Goal: Task Accomplishment & Management: Complete application form

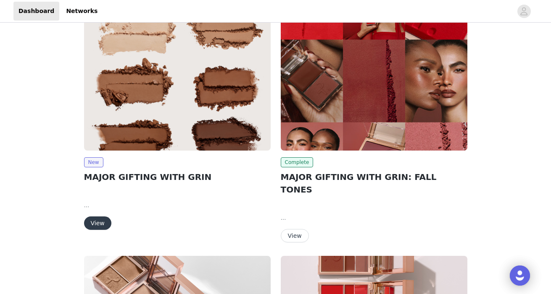
scroll to position [15, 0]
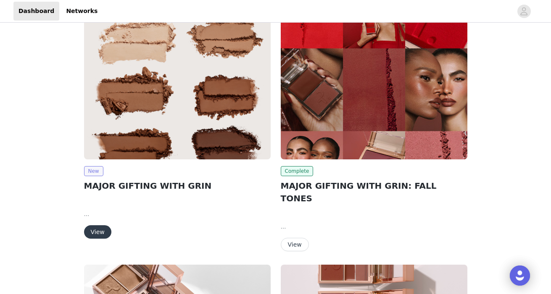
click at [99, 170] on span "New" at bounding box center [93, 171] width 19 height 10
click at [92, 171] on span "New" at bounding box center [93, 171] width 19 height 10
click at [108, 188] on h2 "MAJOR GIFTING WITH GRIN" at bounding box center [177, 186] width 187 height 13
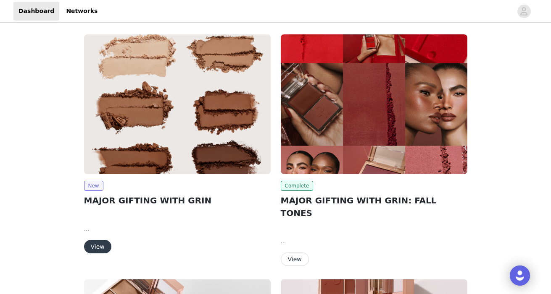
scroll to position [0, 0]
click at [142, 131] on img at bounding box center [177, 104] width 187 height 140
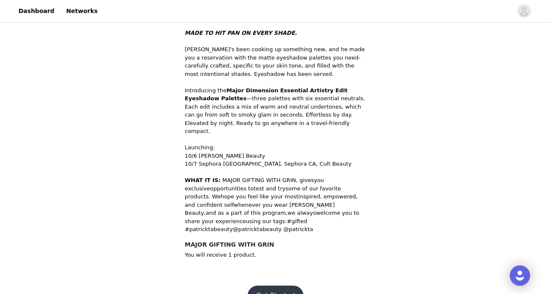
scroll to position [294, 0]
click at [286, 286] on button "Get Started" at bounding box center [275, 296] width 56 height 20
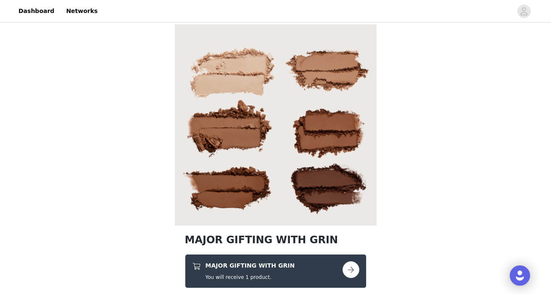
scroll to position [98, 0]
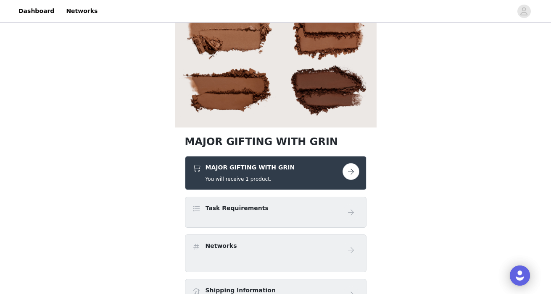
click at [347, 175] on button "button" at bounding box center [350, 171] width 17 height 17
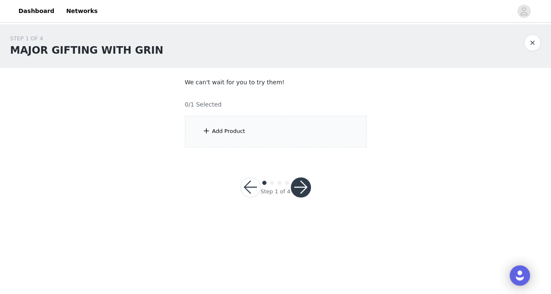
click at [321, 131] on div "Add Product" at bounding box center [275, 132] width 181 height 32
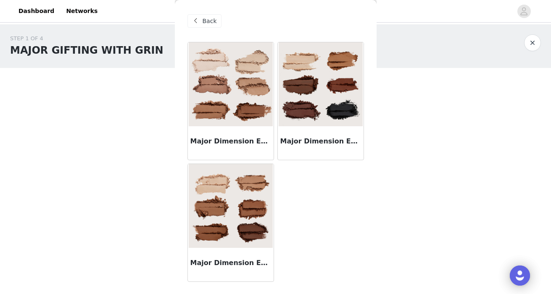
click at [236, 255] on div "Major Dimension Essential Artistry Edit Eyeshadow Palette - Medium" at bounding box center [231, 265] width 86 height 34
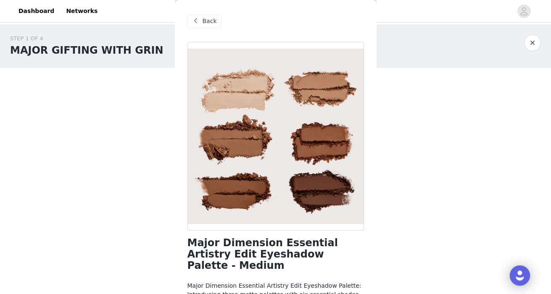
click at [206, 21] on span "Back" at bounding box center [209, 21] width 14 height 9
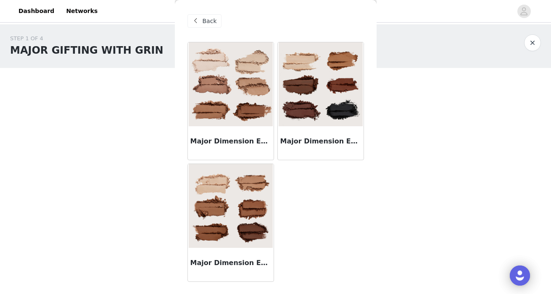
click at [312, 108] on img at bounding box center [320, 84] width 84 height 84
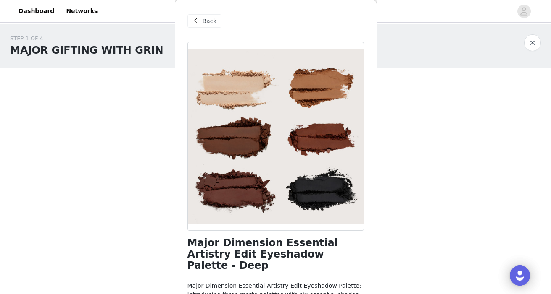
click at [205, 23] on span "Back" at bounding box center [209, 21] width 14 height 9
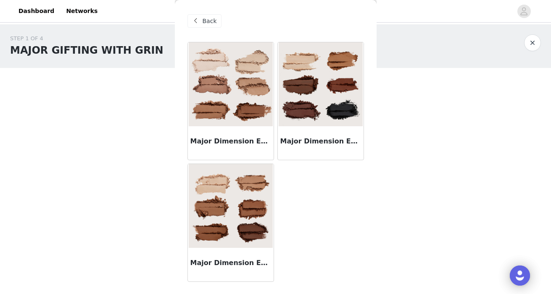
click at [223, 99] on img at bounding box center [231, 84] width 84 height 84
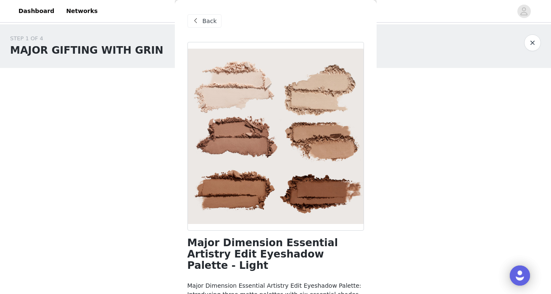
click at [204, 22] on span "Back" at bounding box center [209, 21] width 14 height 9
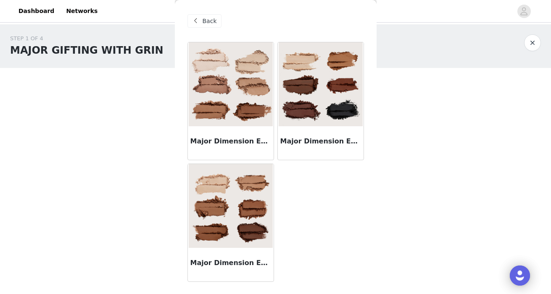
click at [212, 239] on img at bounding box center [231, 206] width 84 height 84
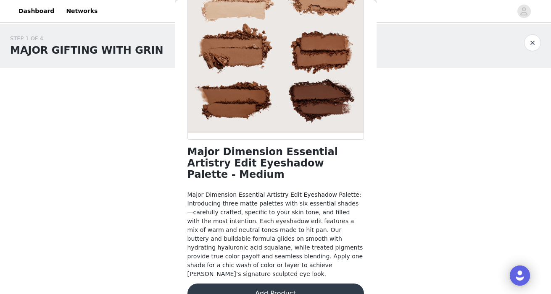
scroll to position [91, 0]
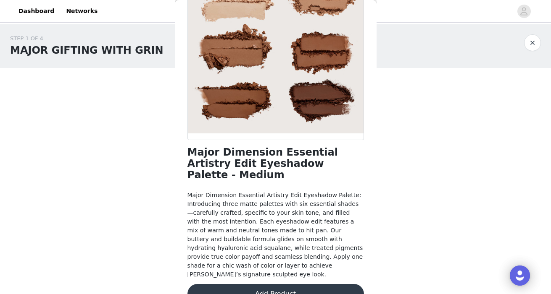
click at [239, 284] on button "Add Product" at bounding box center [275, 294] width 176 height 20
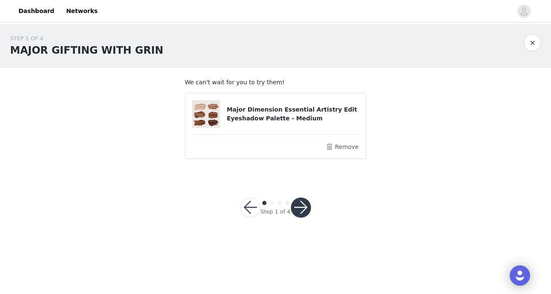
click at [302, 214] on button "button" at bounding box center [301, 208] width 20 height 20
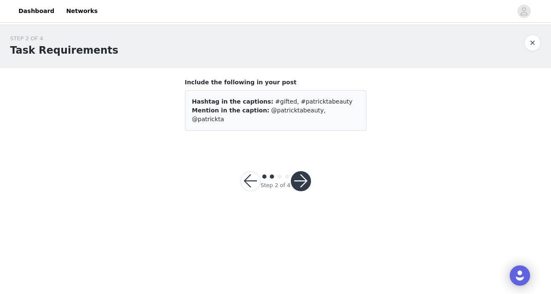
click at [304, 173] on button "button" at bounding box center [301, 181] width 20 height 20
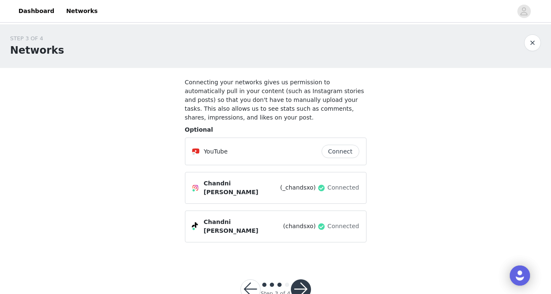
scroll to position [7, 0]
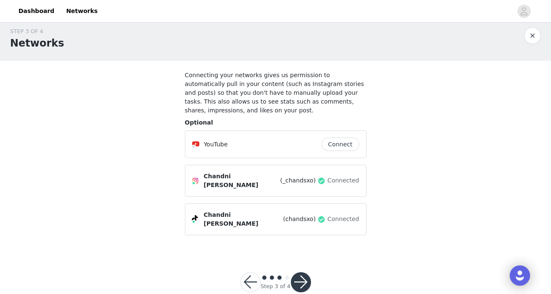
click at [301, 276] on button "button" at bounding box center [301, 283] width 20 height 20
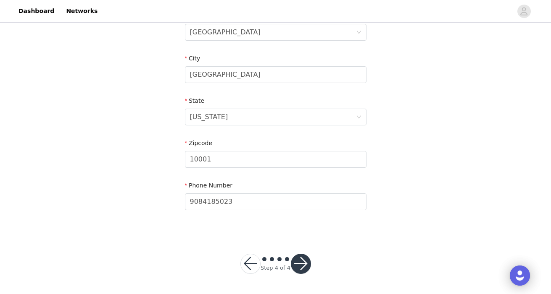
scroll to position [278, 0]
click at [299, 264] on button "button" at bounding box center [301, 265] width 20 height 20
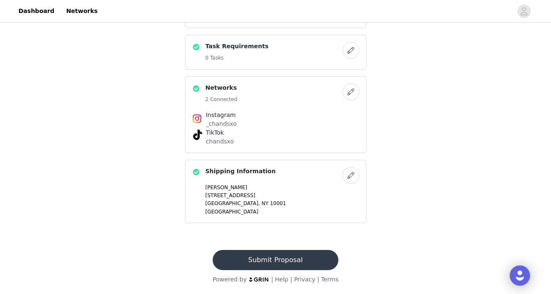
click at [287, 265] on button "Submit Proposal" at bounding box center [276, 260] width 126 height 20
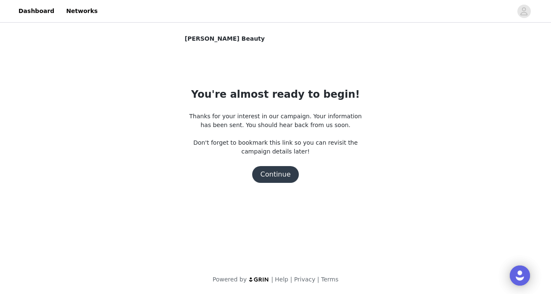
click at [285, 180] on button "Continue" at bounding box center [275, 174] width 47 height 17
